Goal: Information Seeking & Learning: Learn about a topic

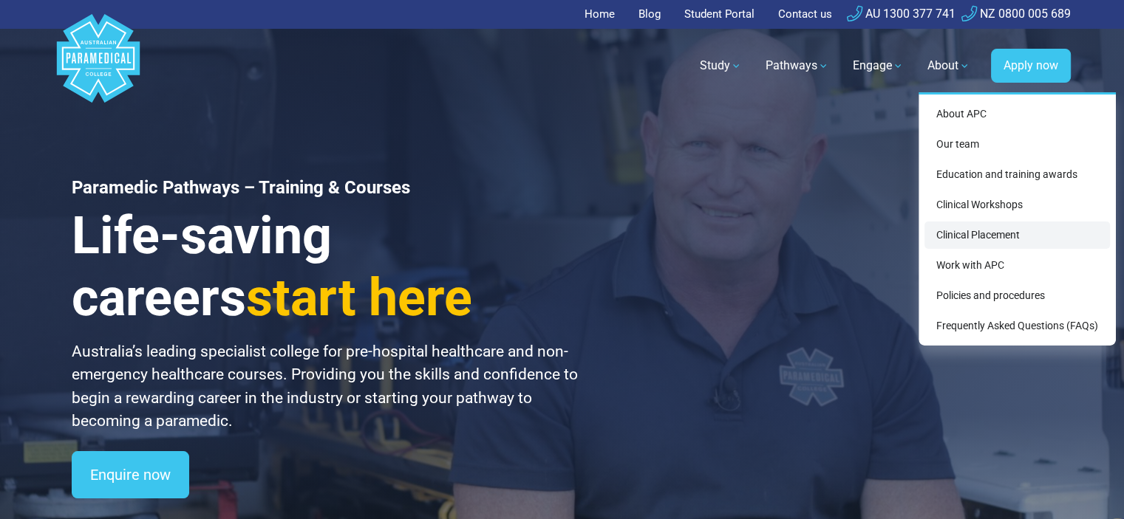
click at [985, 236] on link "Clinical Placement" at bounding box center [1016, 235] width 185 height 27
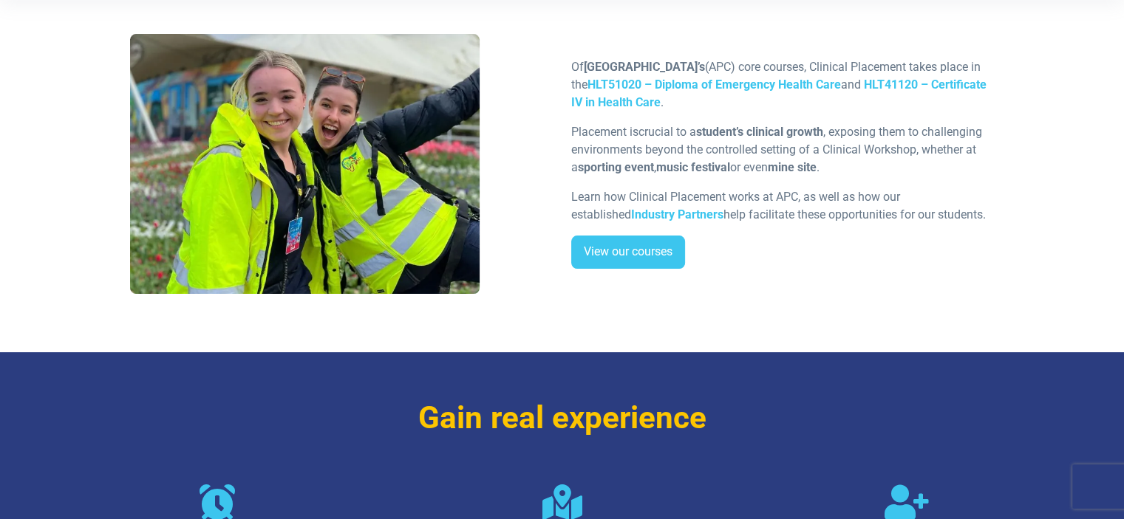
scroll to position [327, 0]
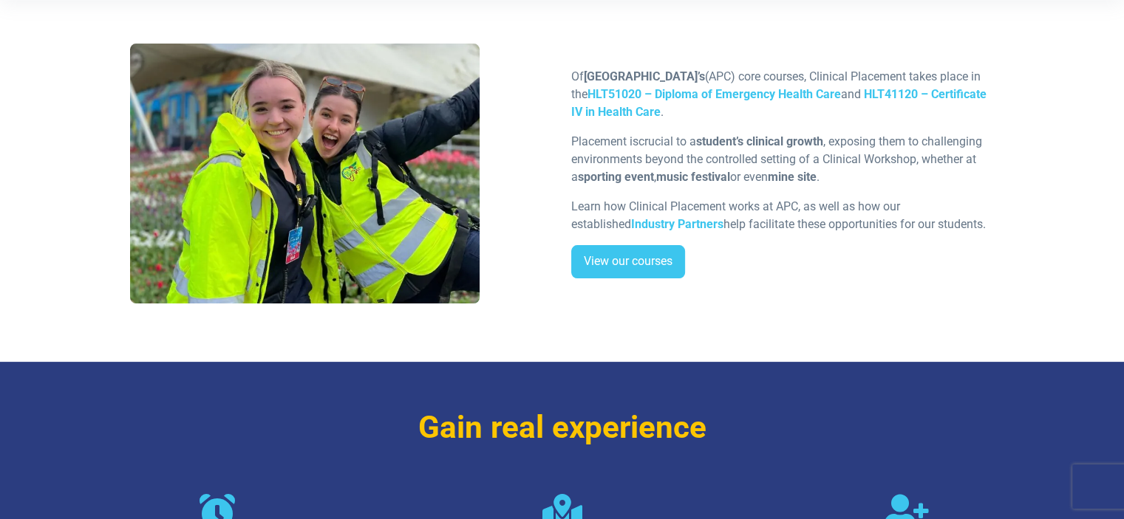
click at [631, 318] on div "Of Australian Paramedical College’s (APC) core courses, Clinical Placement take…" at bounding box center [562, 179] width 1034 height 366
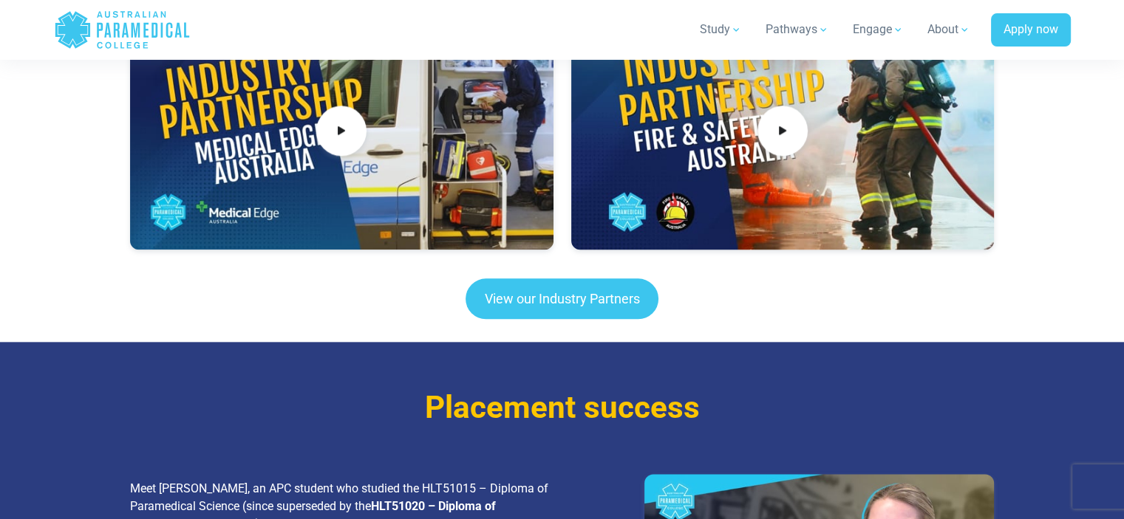
scroll to position [1735, 0]
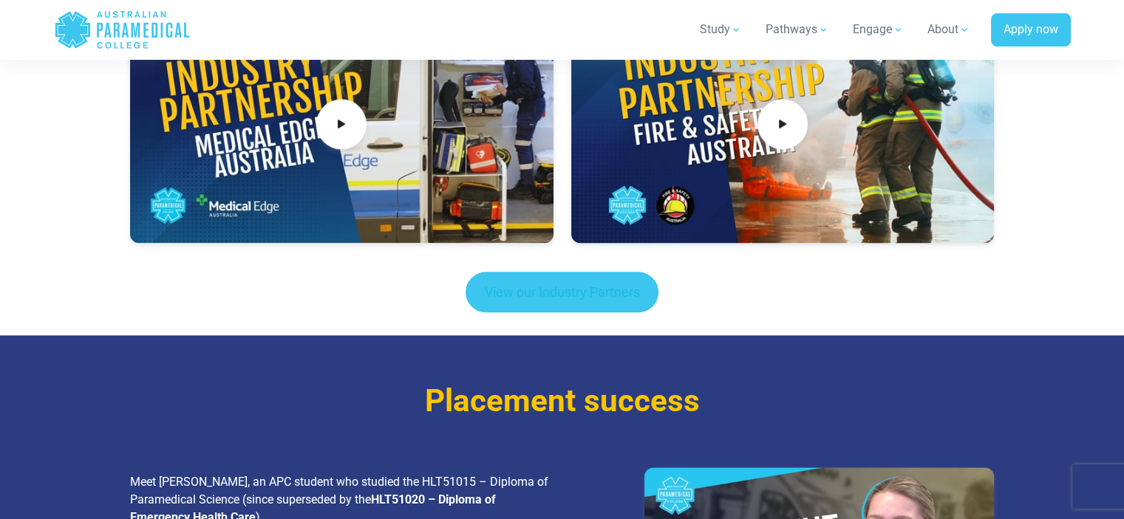
click at [575, 272] on link "View our Industry Partners" at bounding box center [562, 292] width 194 height 41
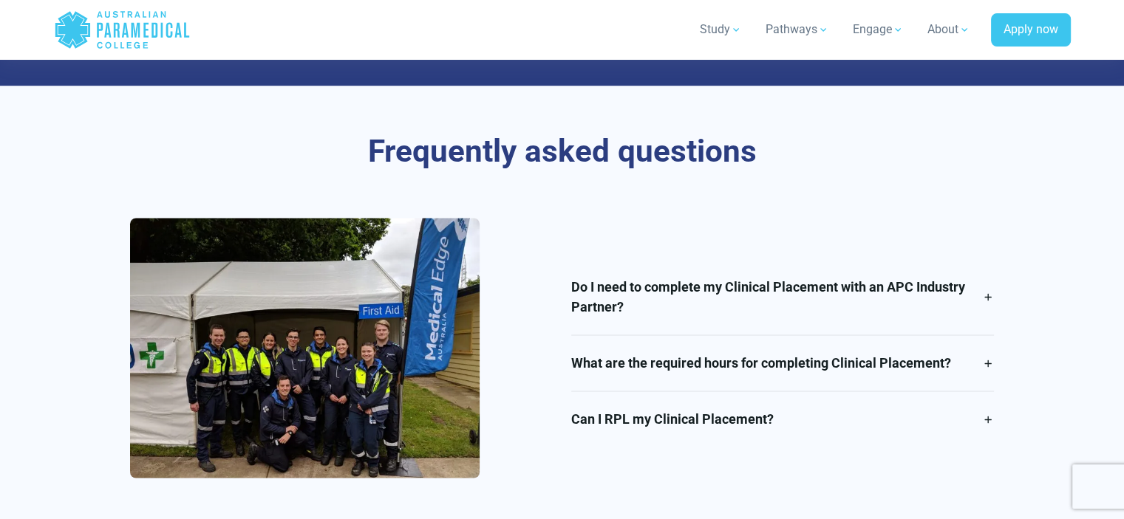
scroll to position [2373, 0]
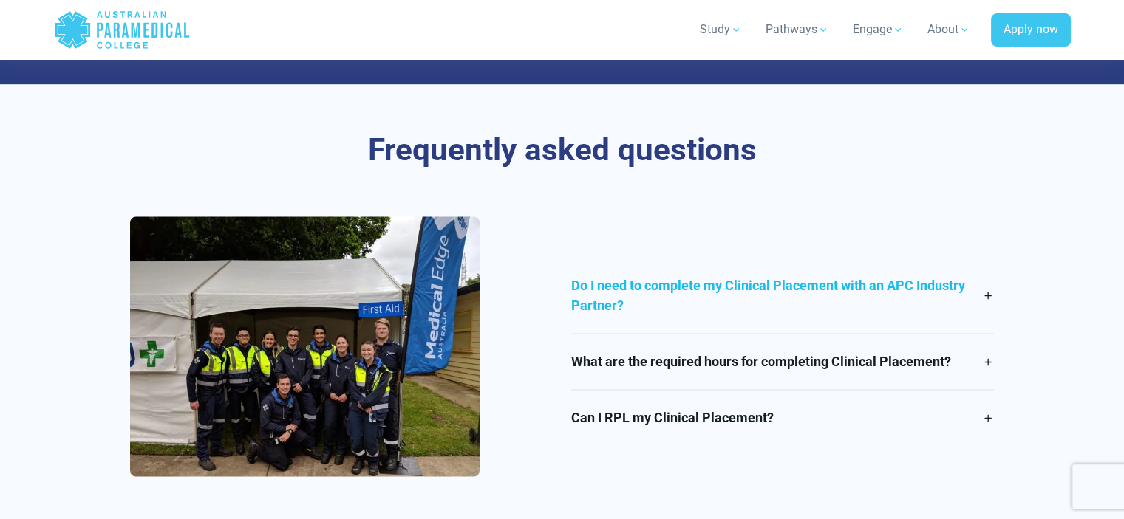
click at [988, 276] on link "Do I need to complete my Clinical Placement with an APC Industry Partner?" at bounding box center [782, 295] width 423 height 75
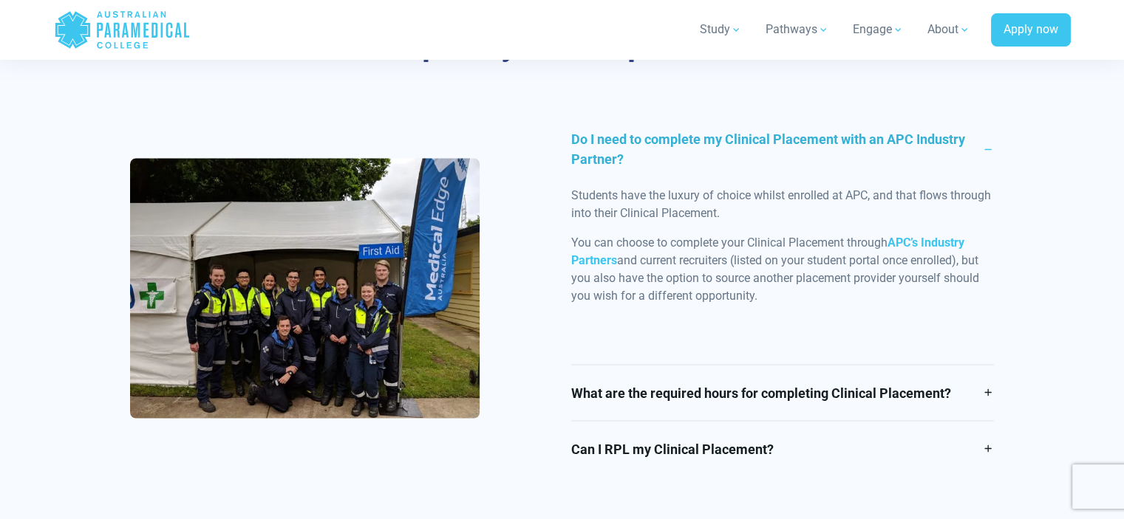
scroll to position [2490, 0]
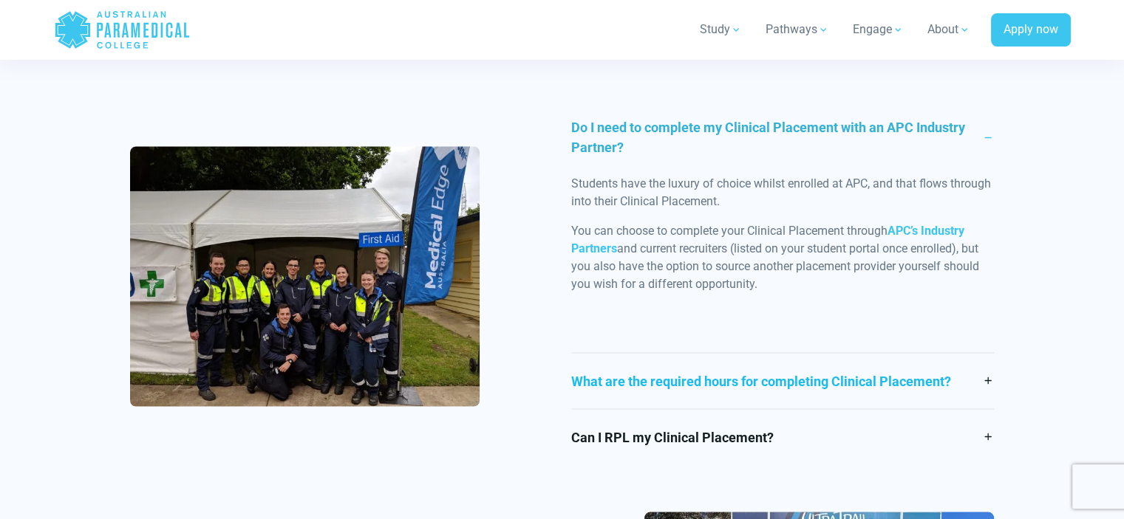
click at [984, 366] on link "What are the required hours for completing Clinical Placement?" at bounding box center [782, 380] width 423 height 55
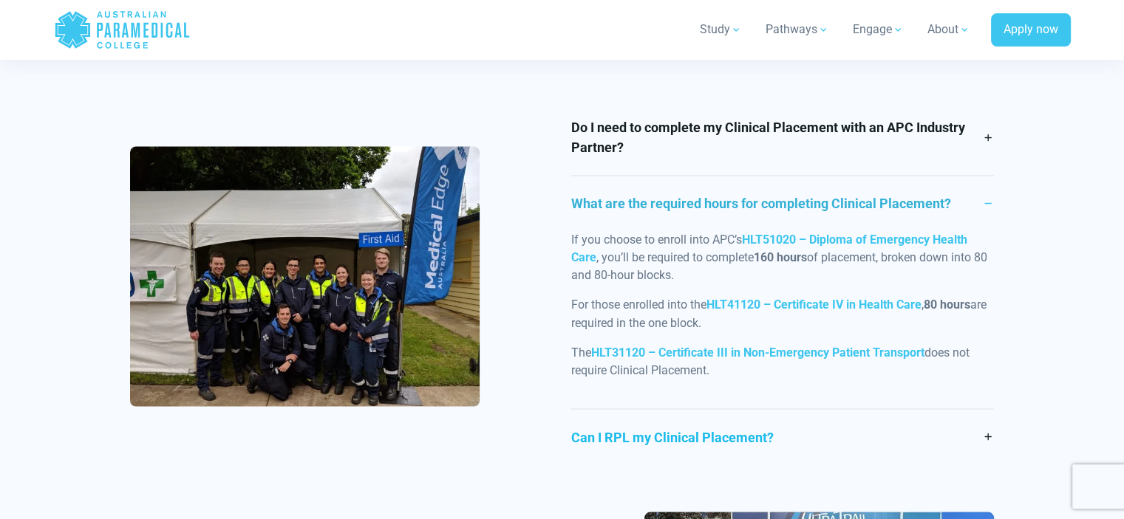
click at [985, 420] on link "Can I RPL my Clinical Placement?" at bounding box center [782, 436] width 423 height 55
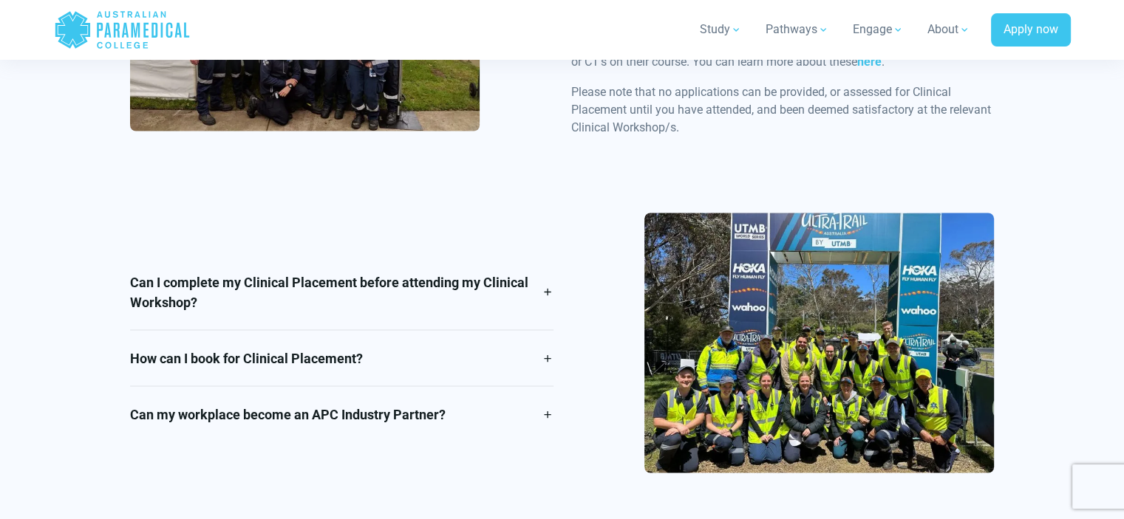
scroll to position [2742, 0]
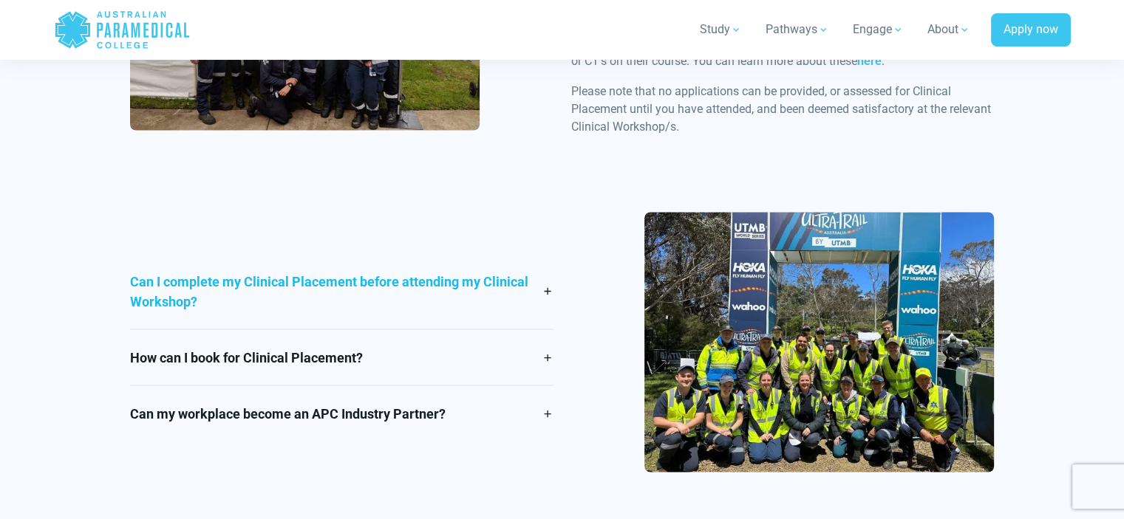
click at [544, 276] on link "Can I complete my Clinical Placement before attending my Clinical Workshop?" at bounding box center [341, 290] width 423 height 75
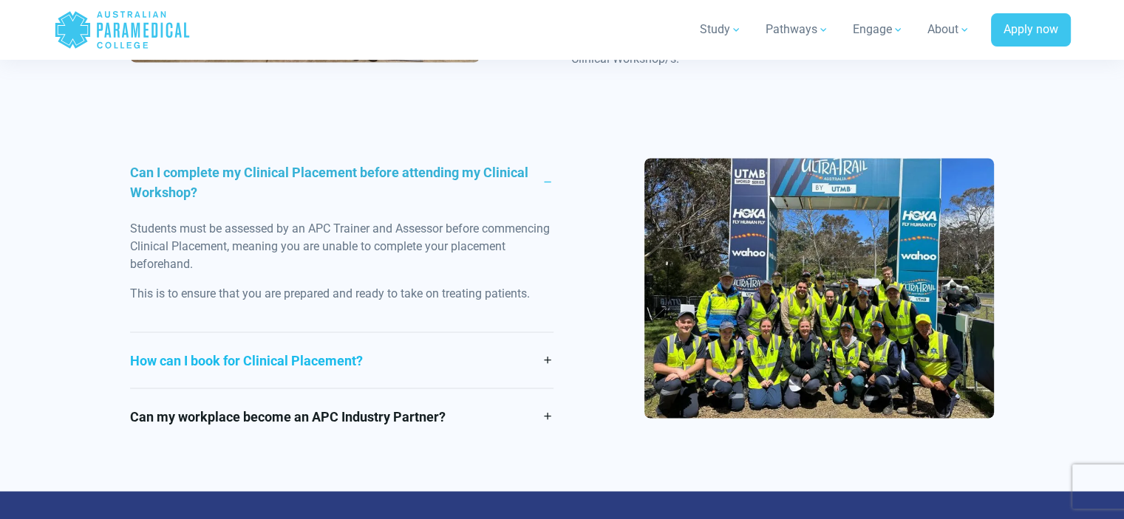
scroll to position [2810, 0]
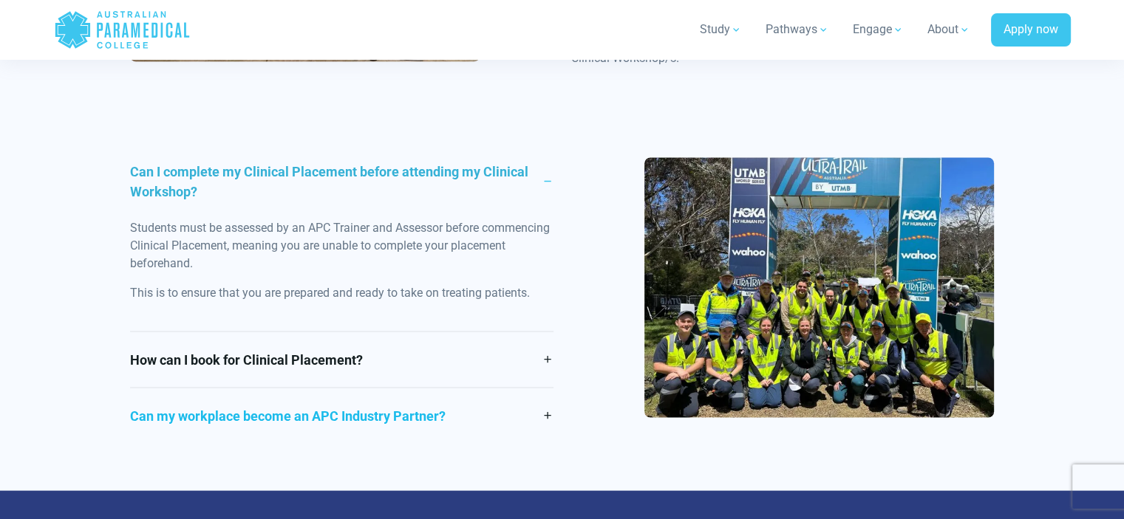
click at [544, 395] on link "Can my workplace become an APC Industry Partner?" at bounding box center [341, 416] width 423 height 55
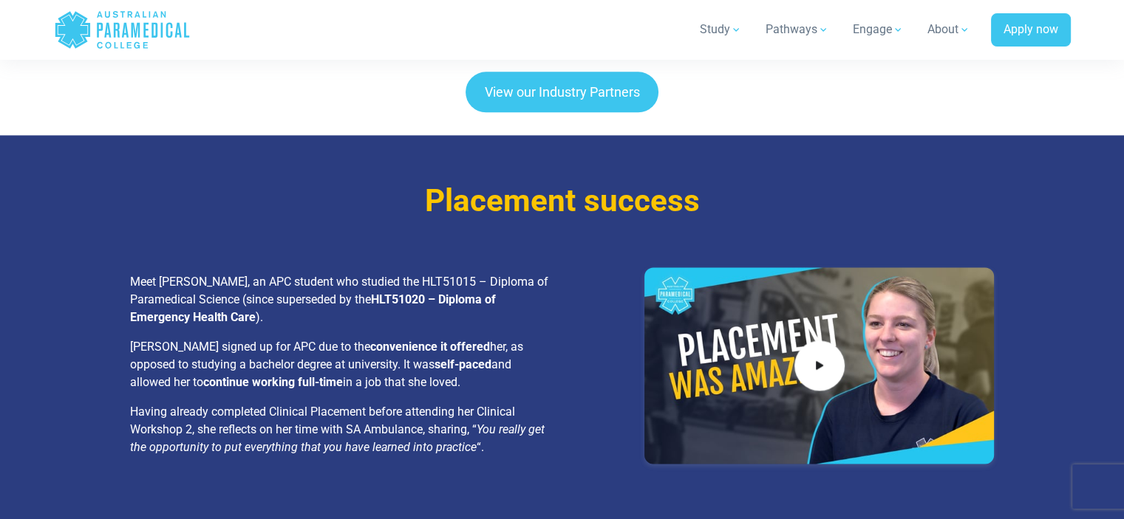
scroll to position [1911, 0]
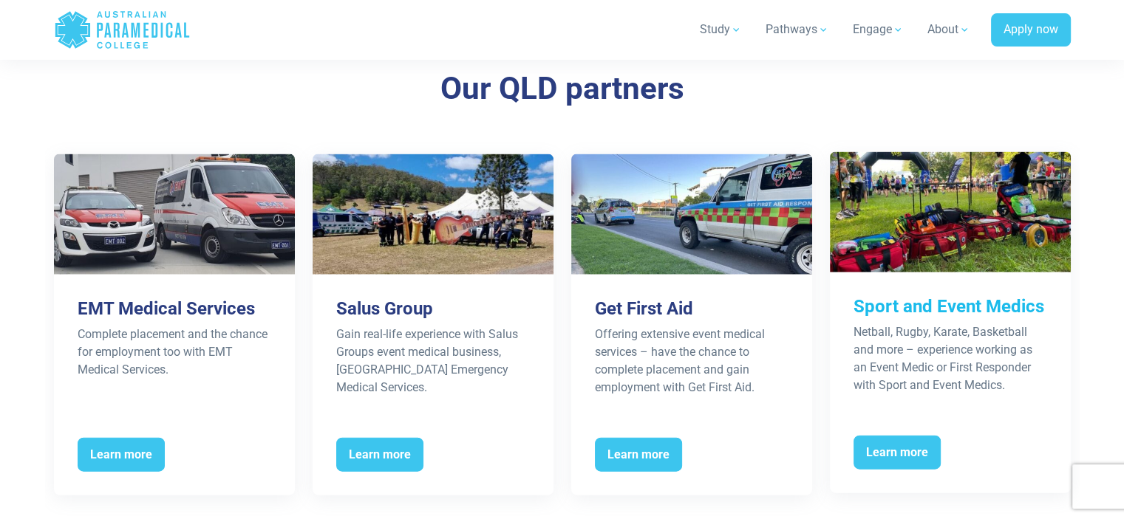
scroll to position [3248, 0]
click at [961, 296] on h3 "Sport and Event Medics" at bounding box center [950, 306] width 194 height 21
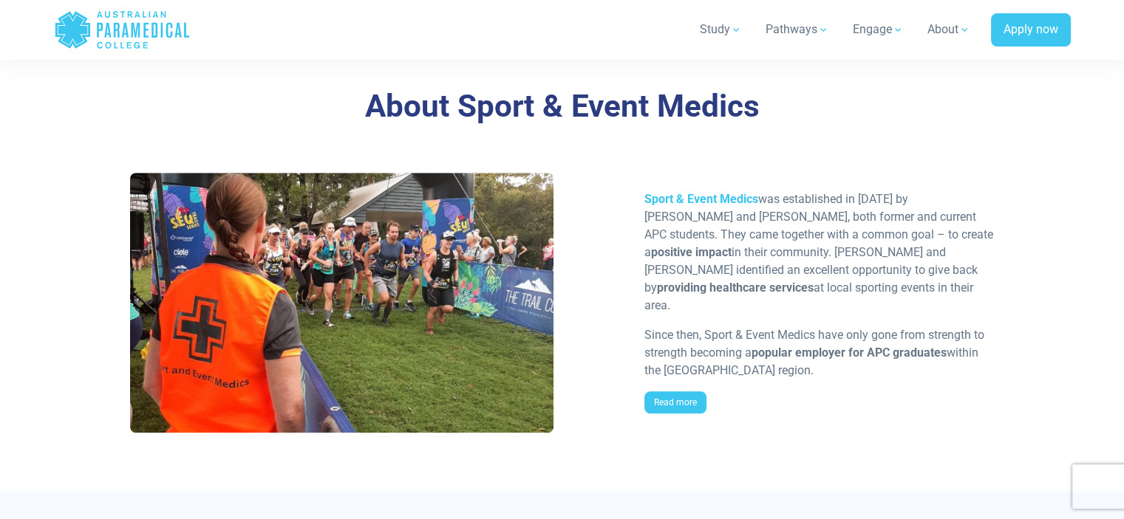
scroll to position [1093, 0]
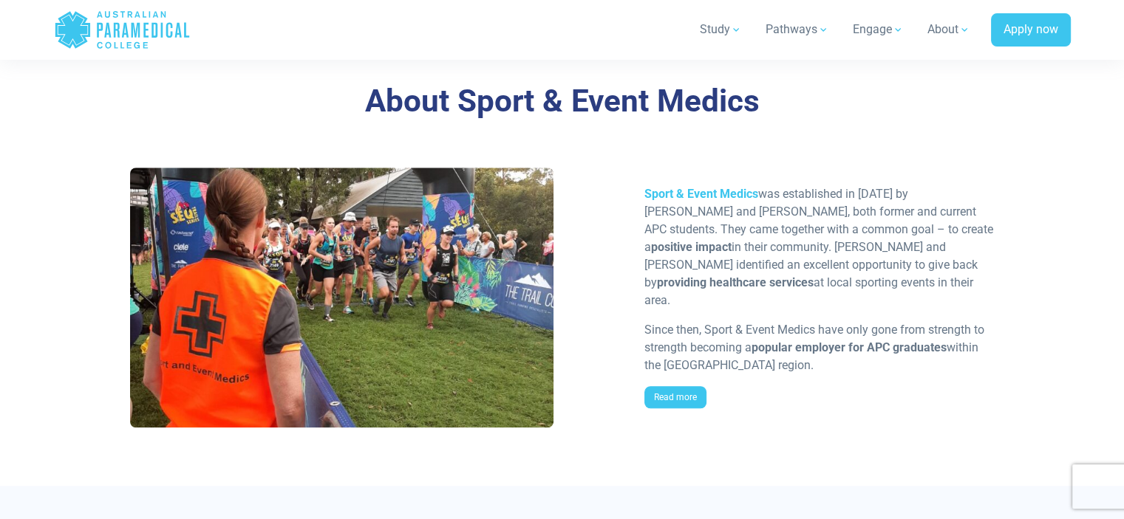
click at [179, 240] on div at bounding box center [341, 298] width 423 height 260
click at [658, 393] on link "Read more" at bounding box center [675, 397] width 62 height 22
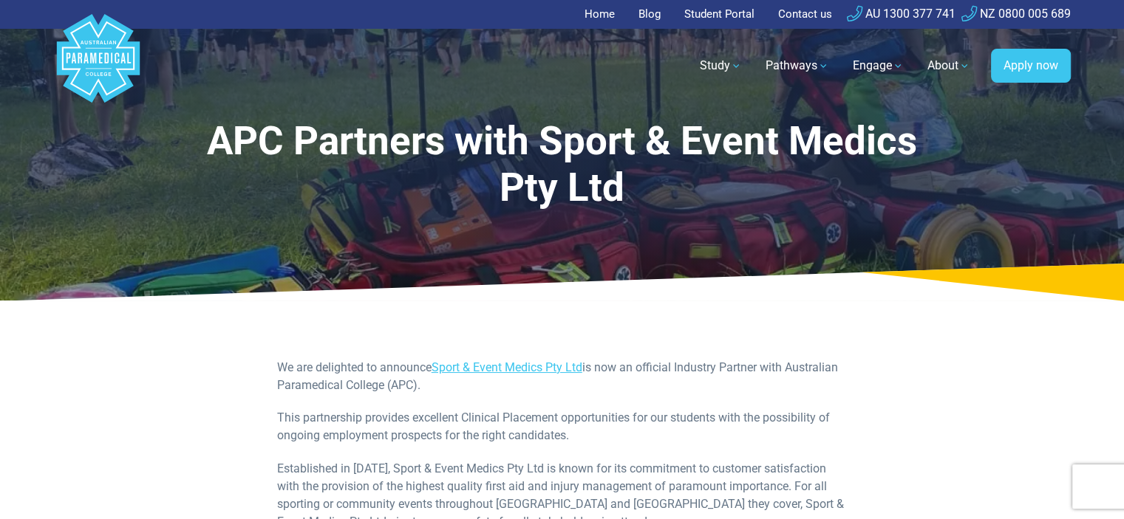
click at [590, 21] on link "Home" at bounding box center [603, 14] width 39 height 29
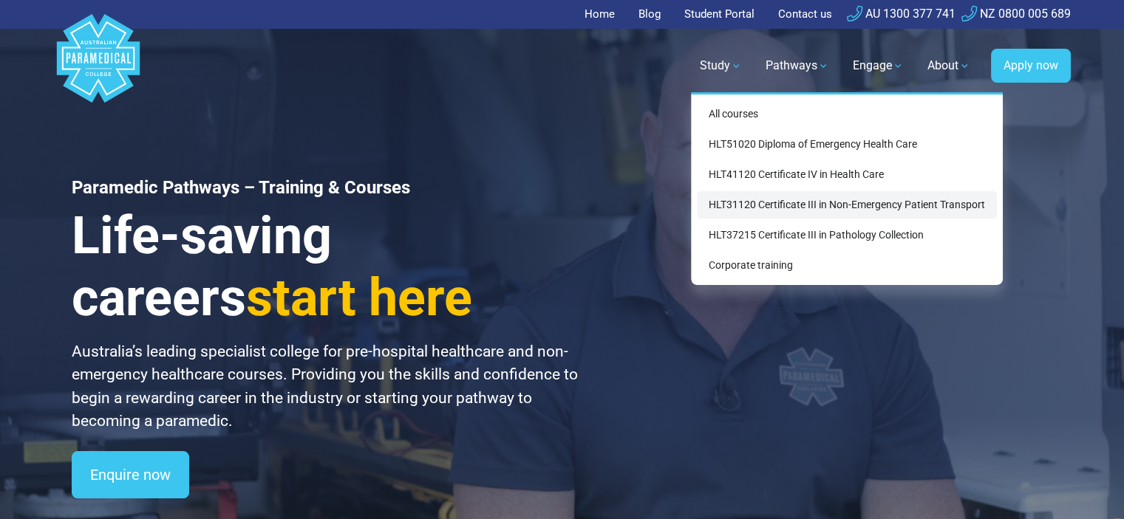
click at [777, 207] on link "HLT31120 Certificate III in Non-Emergency Patient Transport" at bounding box center [847, 204] width 300 height 27
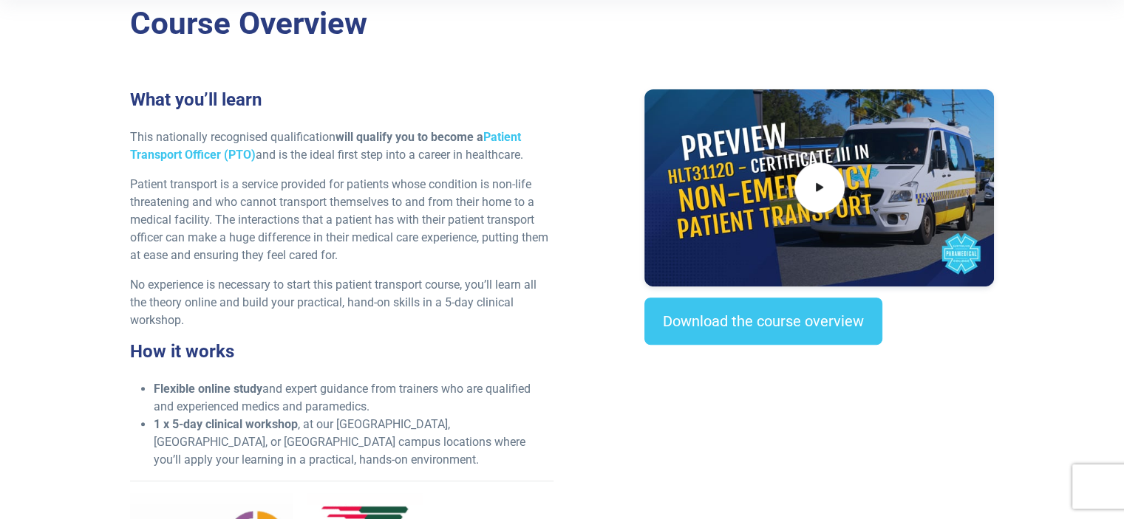
scroll to position [452, 0]
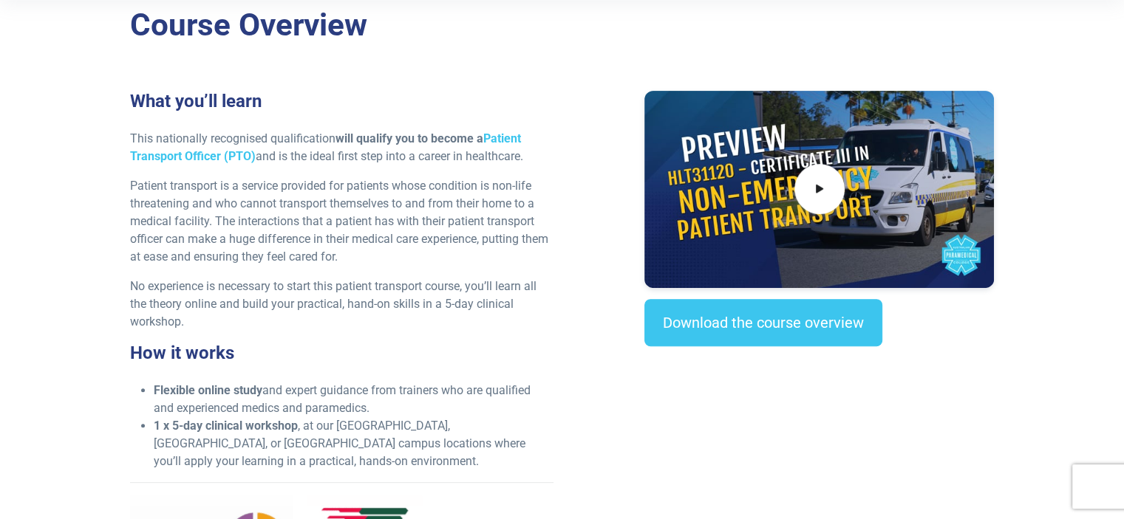
click at [310, 344] on h3 "How it works" at bounding box center [341, 353] width 423 height 21
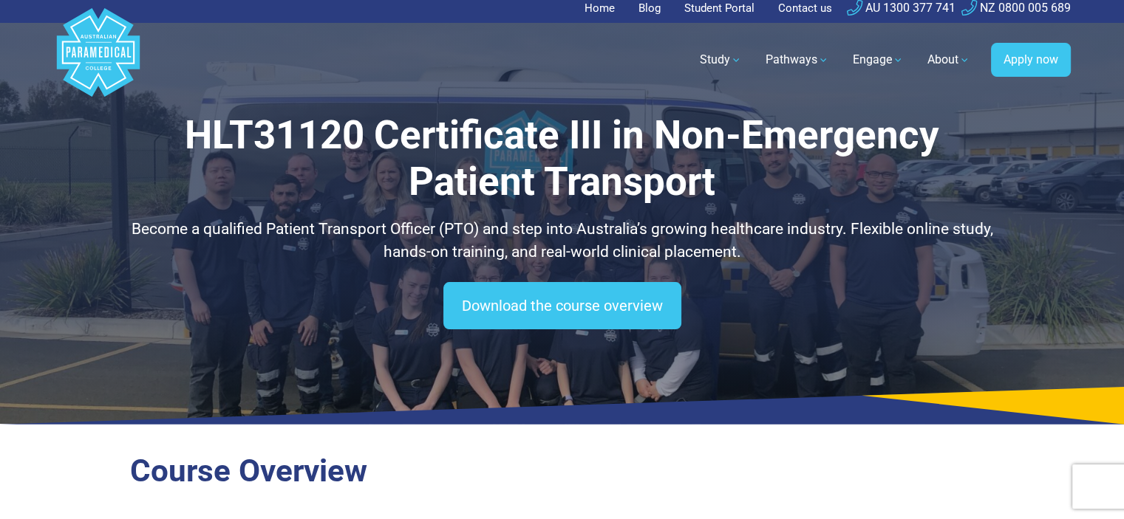
scroll to position [0, 0]
